Goal: Information Seeking & Learning: Learn about a topic

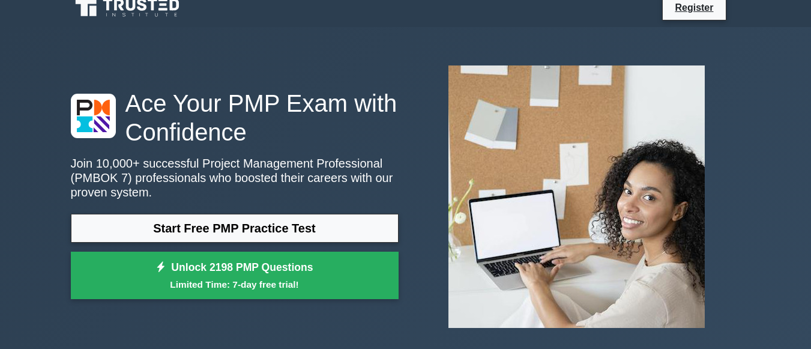
scroll to position [11, 0]
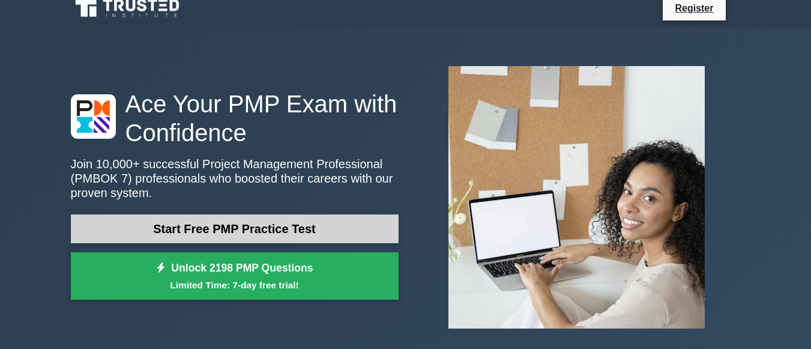
click at [286, 231] on link "Start Free PMP Practice Test" at bounding box center [235, 228] width 328 height 29
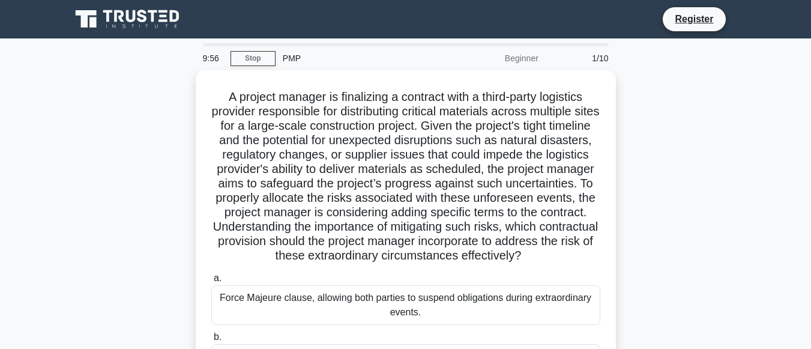
click at [294, 61] on div "PMP" at bounding box center [357, 58] width 165 height 24
click at [254, 54] on link "Stop" at bounding box center [252, 58] width 45 height 15
